Goal: Find specific page/section: Find specific page/section

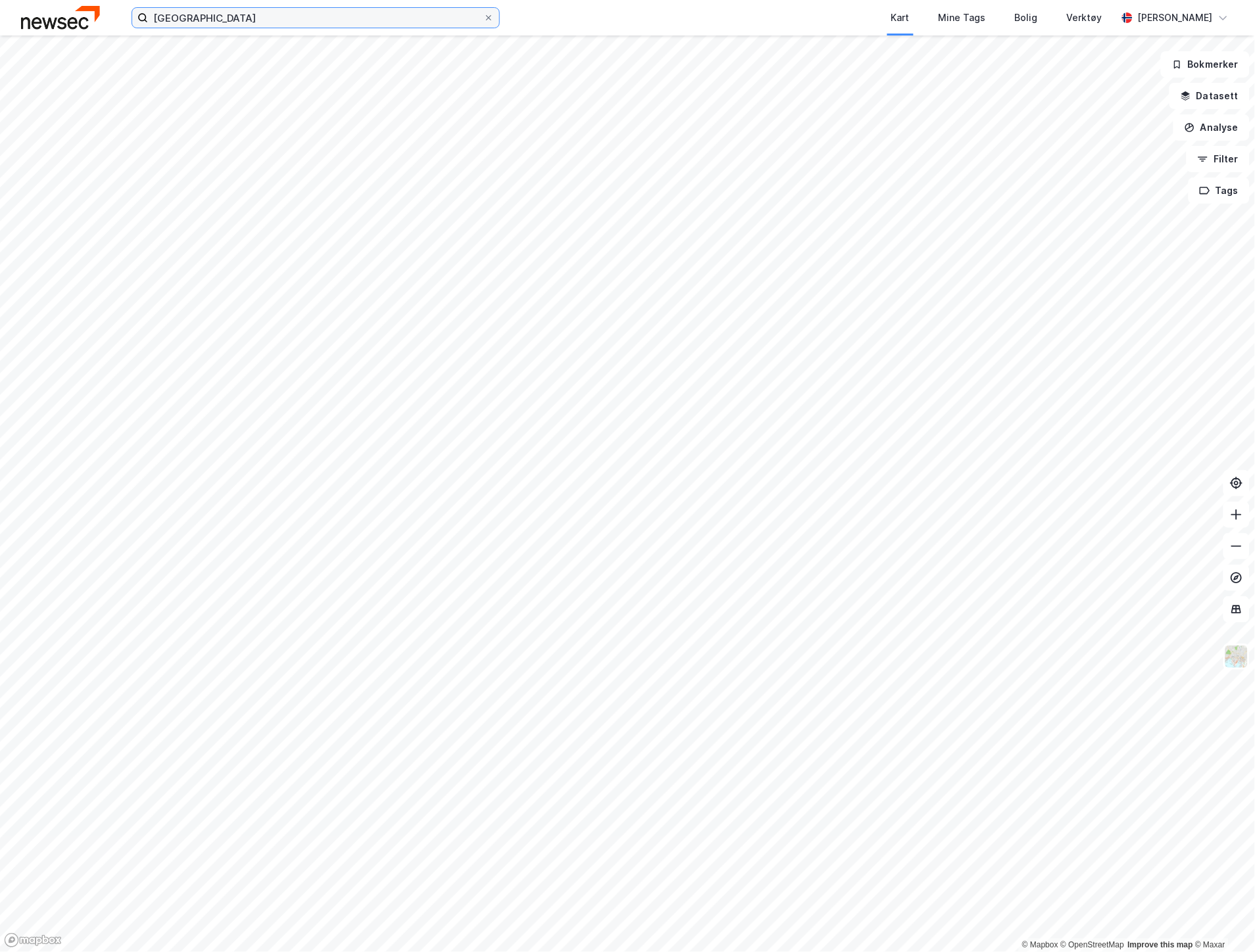
click at [247, 12] on input "oslo" at bounding box center [316, 18] width 336 height 20
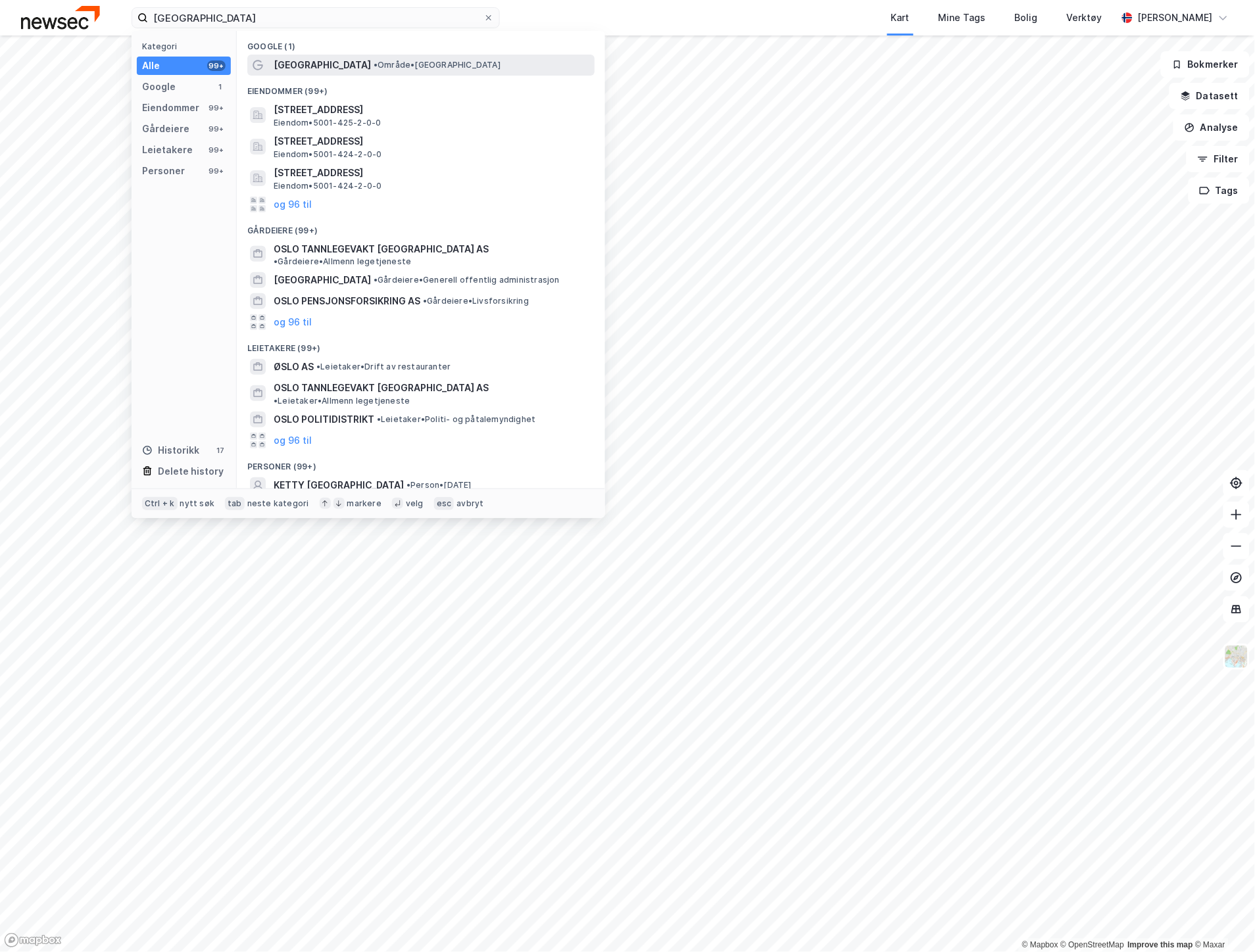
click at [374, 60] on span "• Område • Oslo" at bounding box center [437, 64] width 127 height 11
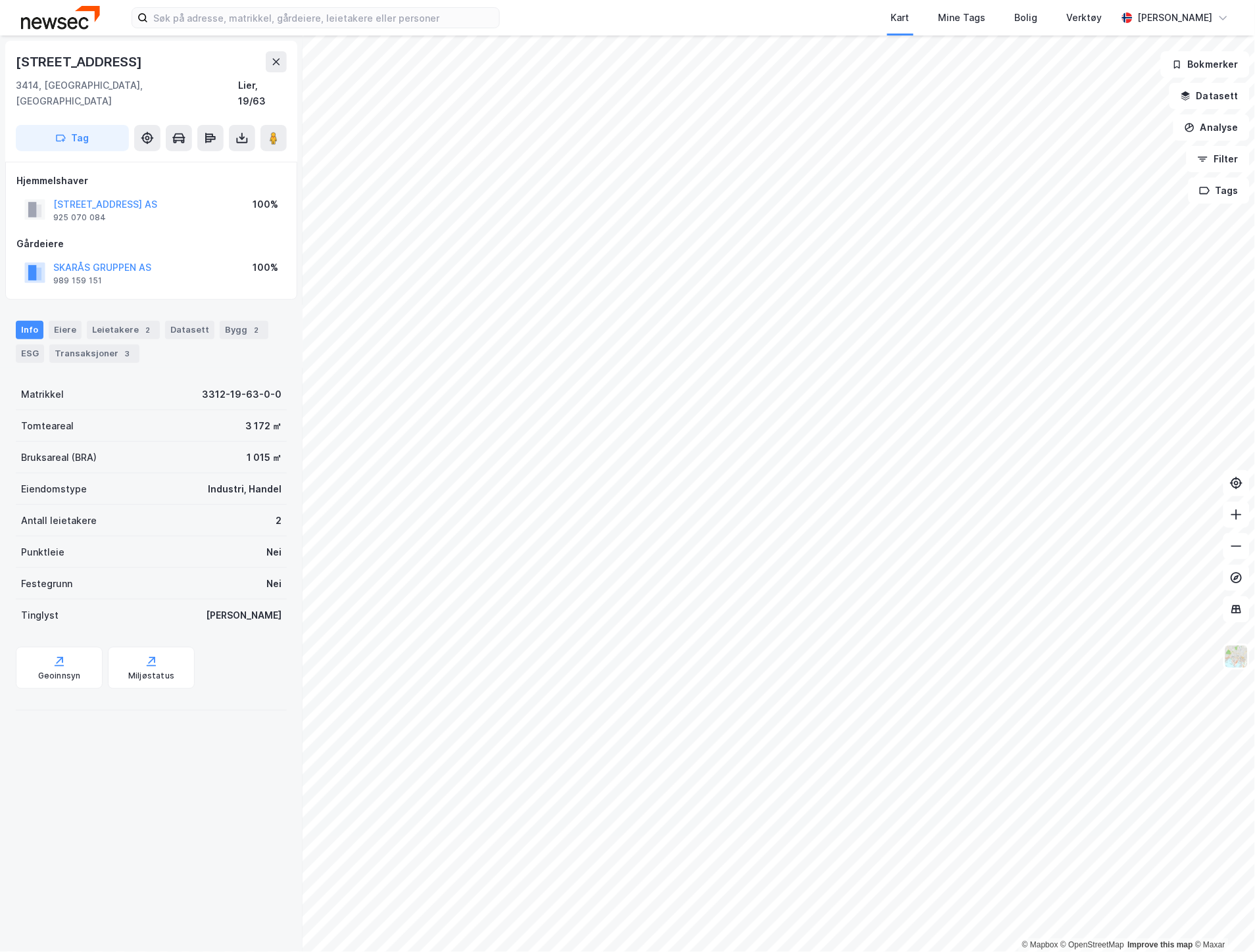
click at [225, 785] on div "[STREET_ADDRESS], [GEOGRAPHIC_DATA] Lier, 19/63 Tag Hjemmelshaver GILHUSVEIEN 1…" at bounding box center [151, 494] width 303 height 917
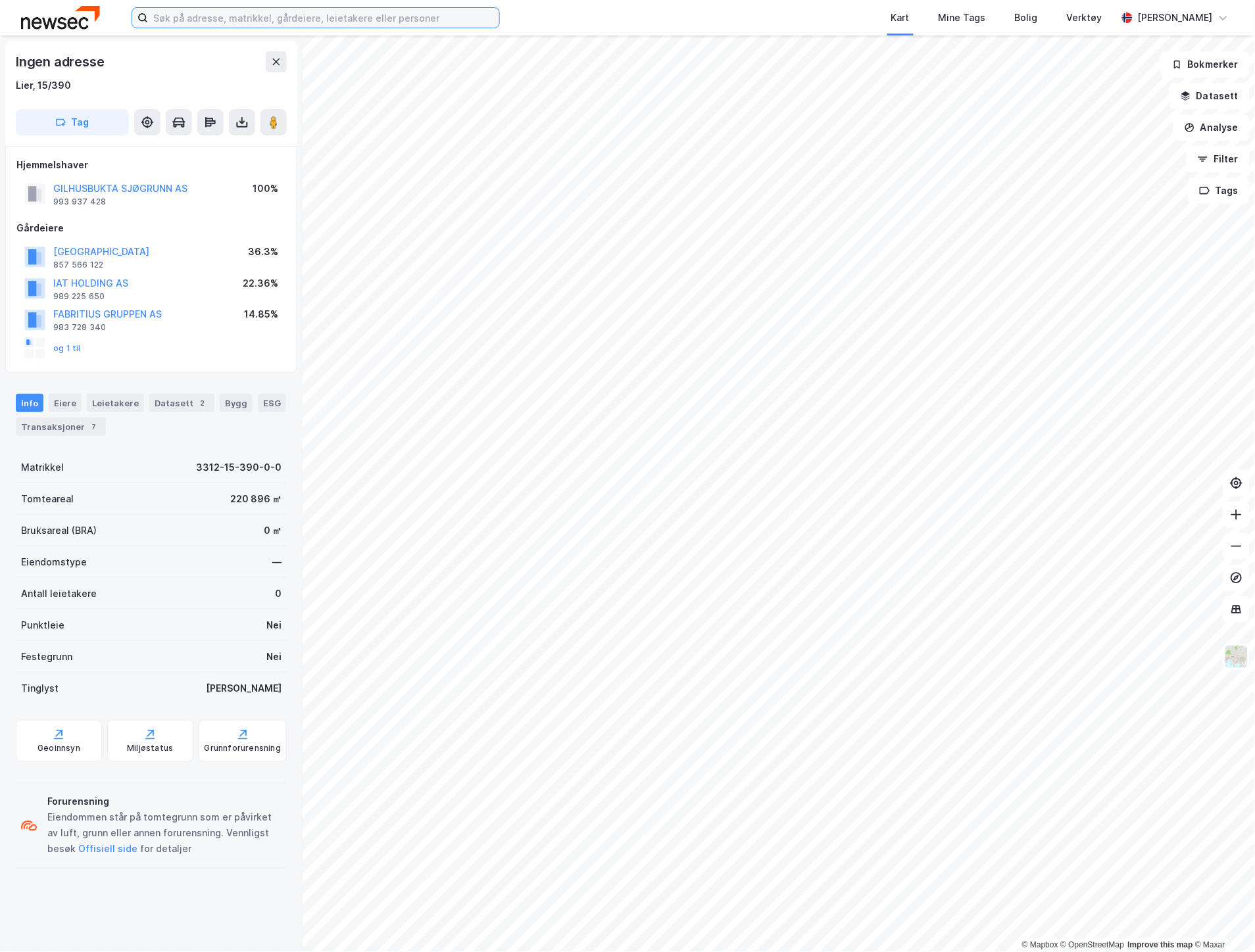
click at [251, 24] on input at bounding box center [324, 18] width 351 height 20
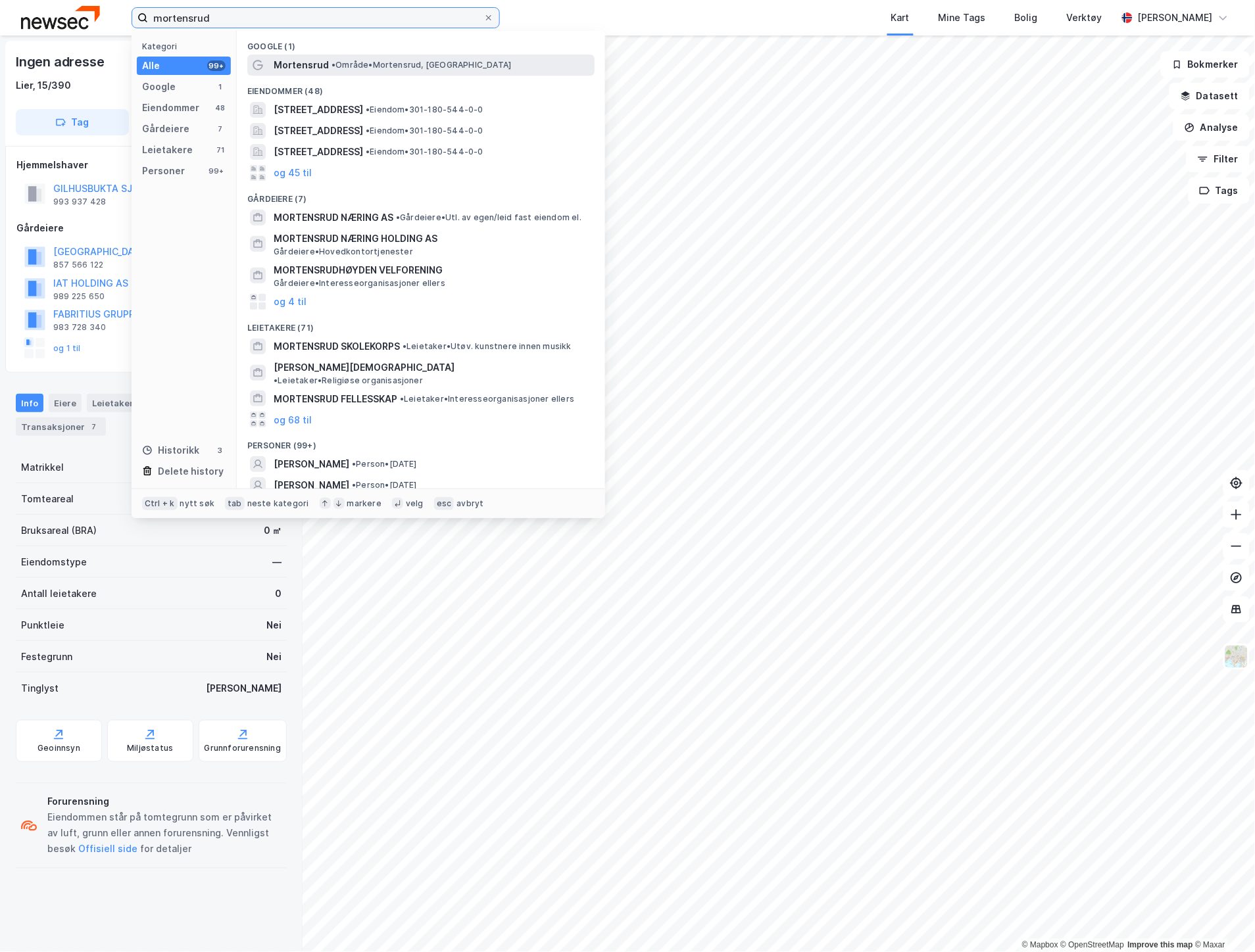
type input "mortensrud"
click at [304, 63] on span "Mortensrud" at bounding box center [301, 65] width 56 height 16
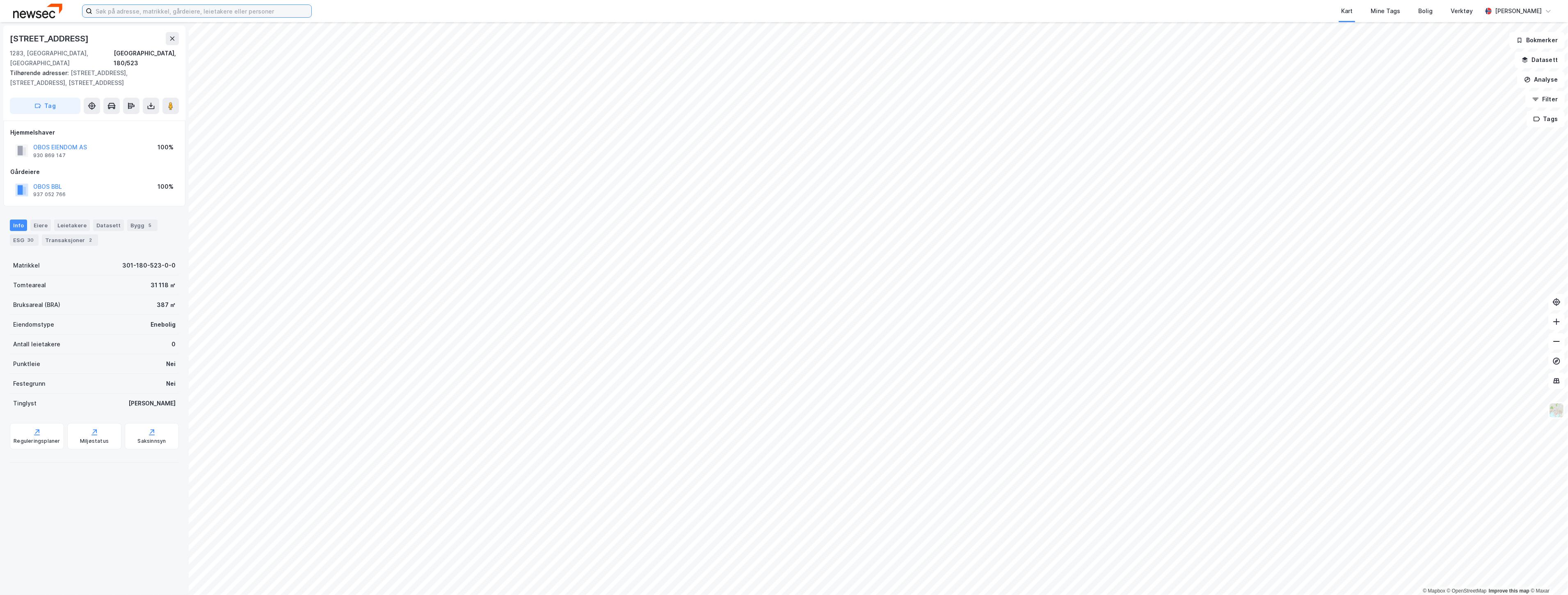
click at [222, 10] on input at bounding box center [202, 11] width 219 height 12
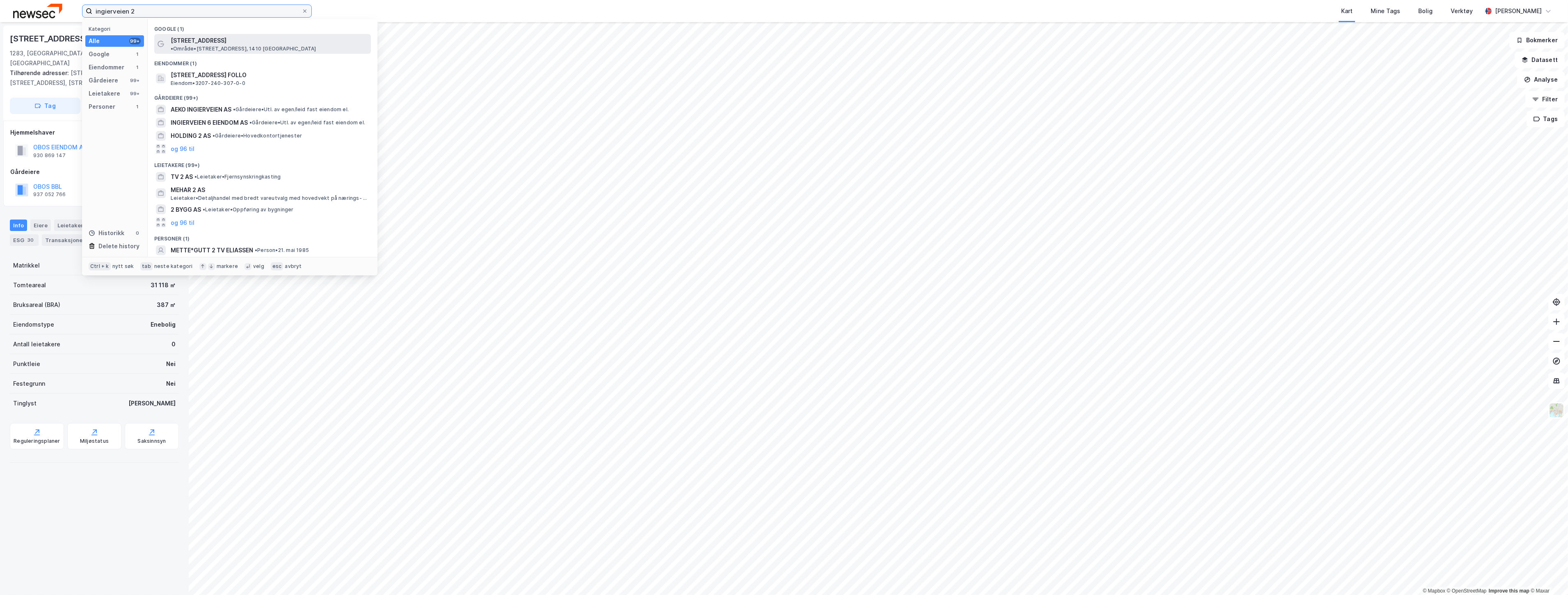
type input "ingierveien 2"
click at [245, 46] on span "• Område • Ingierveien 2, 1410 Ingieråsen" at bounding box center [243, 49] width 145 height 7
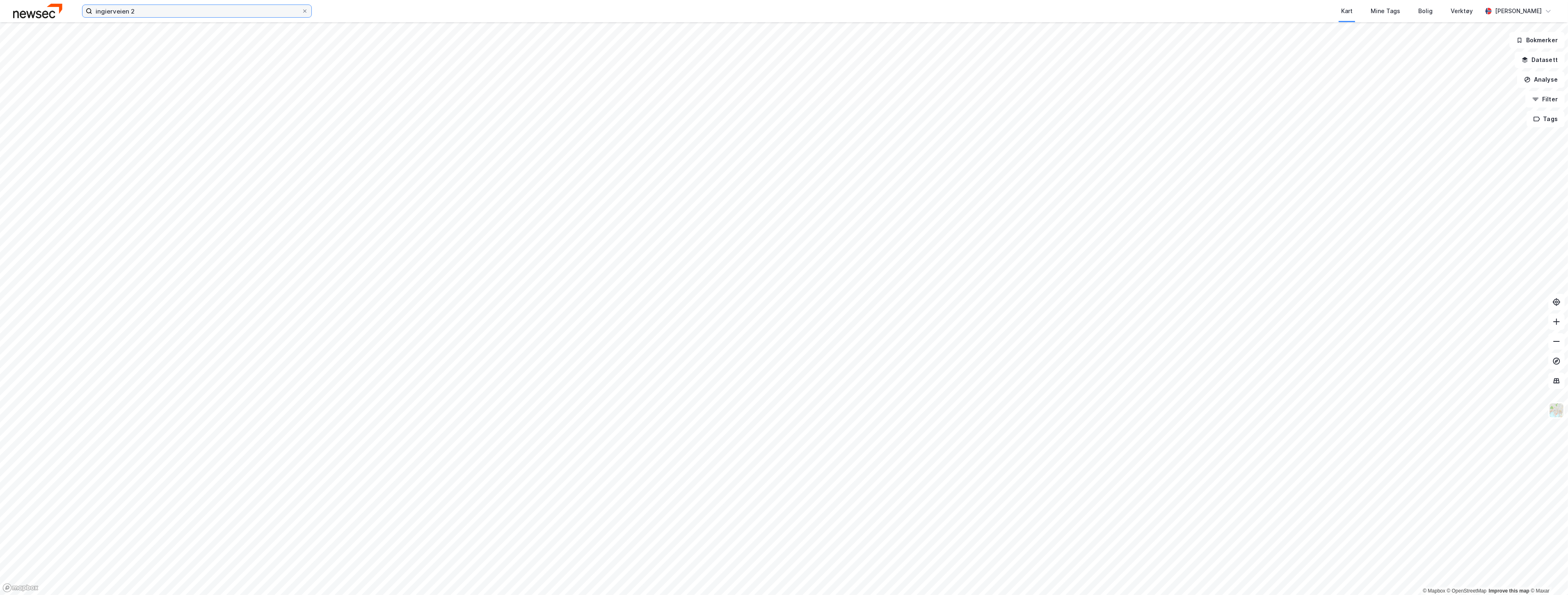
click at [192, 7] on input "ingierveien 2" at bounding box center [197, 11] width 209 height 12
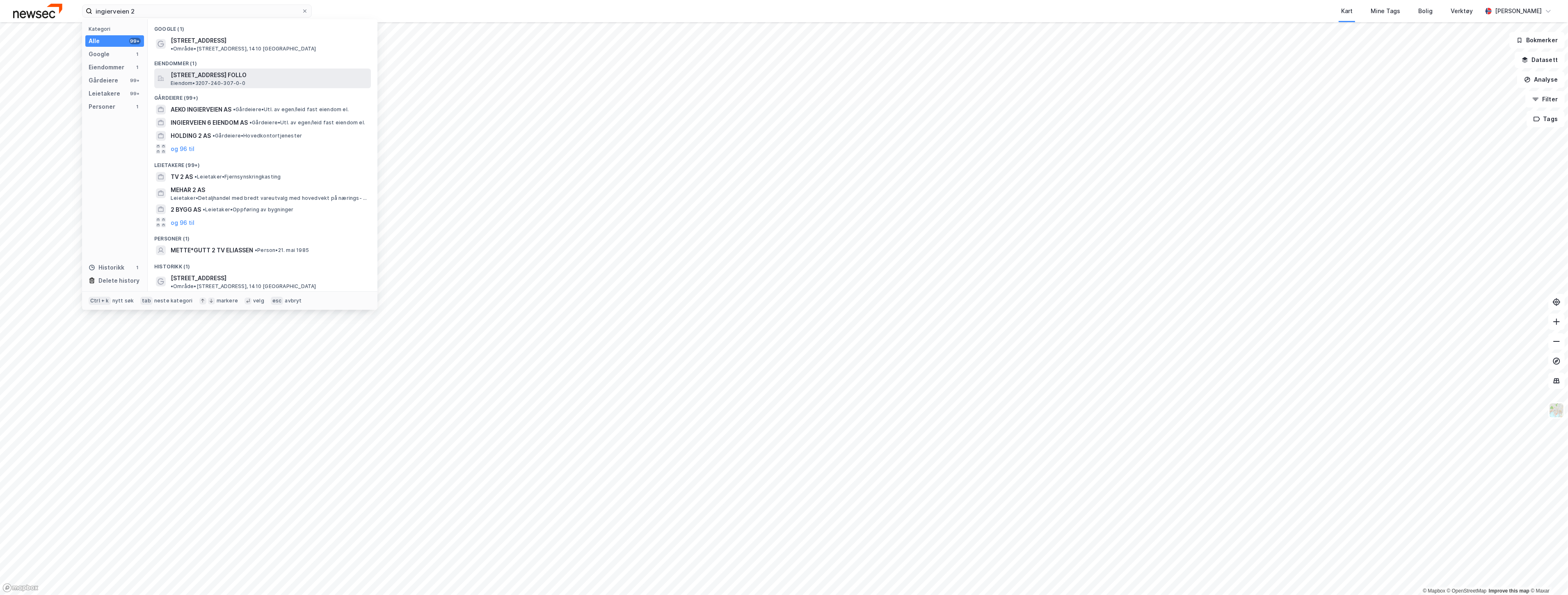
click at [230, 80] on span "Eiendom • 3207-240-307-0-0" at bounding box center [208, 83] width 75 height 7
